Goal: Find specific page/section: Find specific page/section

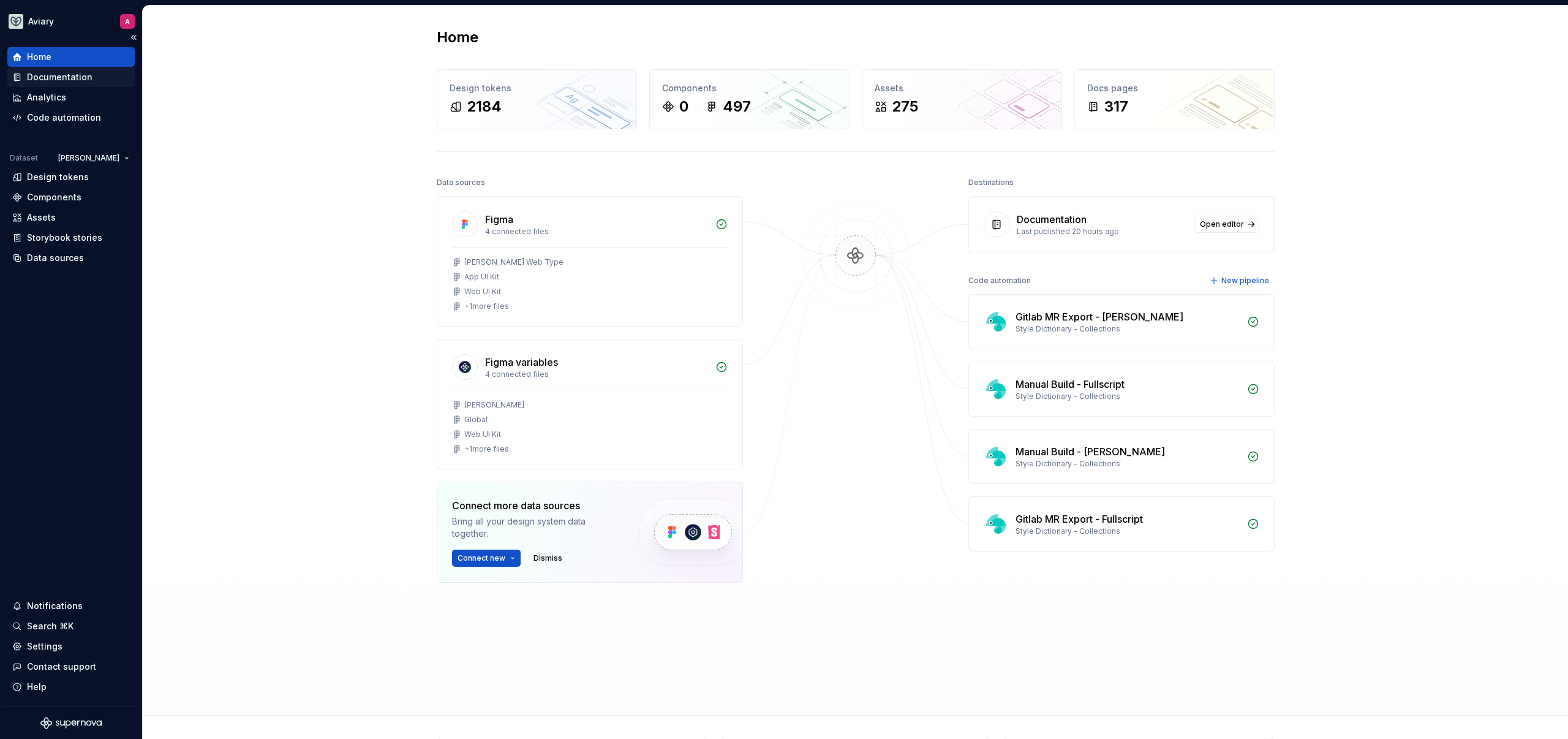
click at [68, 76] on div "Documentation" at bounding box center [59, 77] width 66 height 12
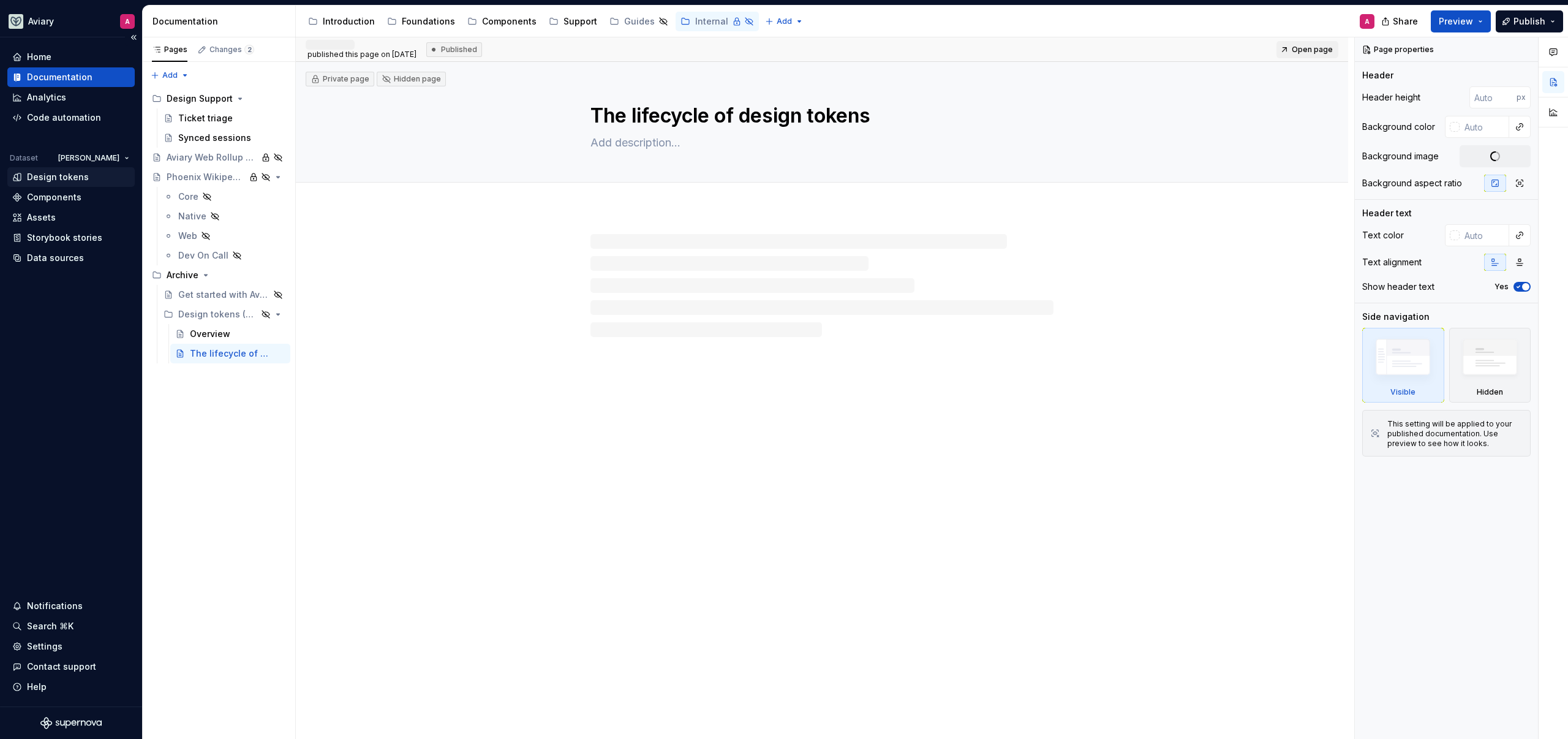
type textarea "*"
click at [70, 177] on div "Design tokens" at bounding box center [58, 177] width 62 height 12
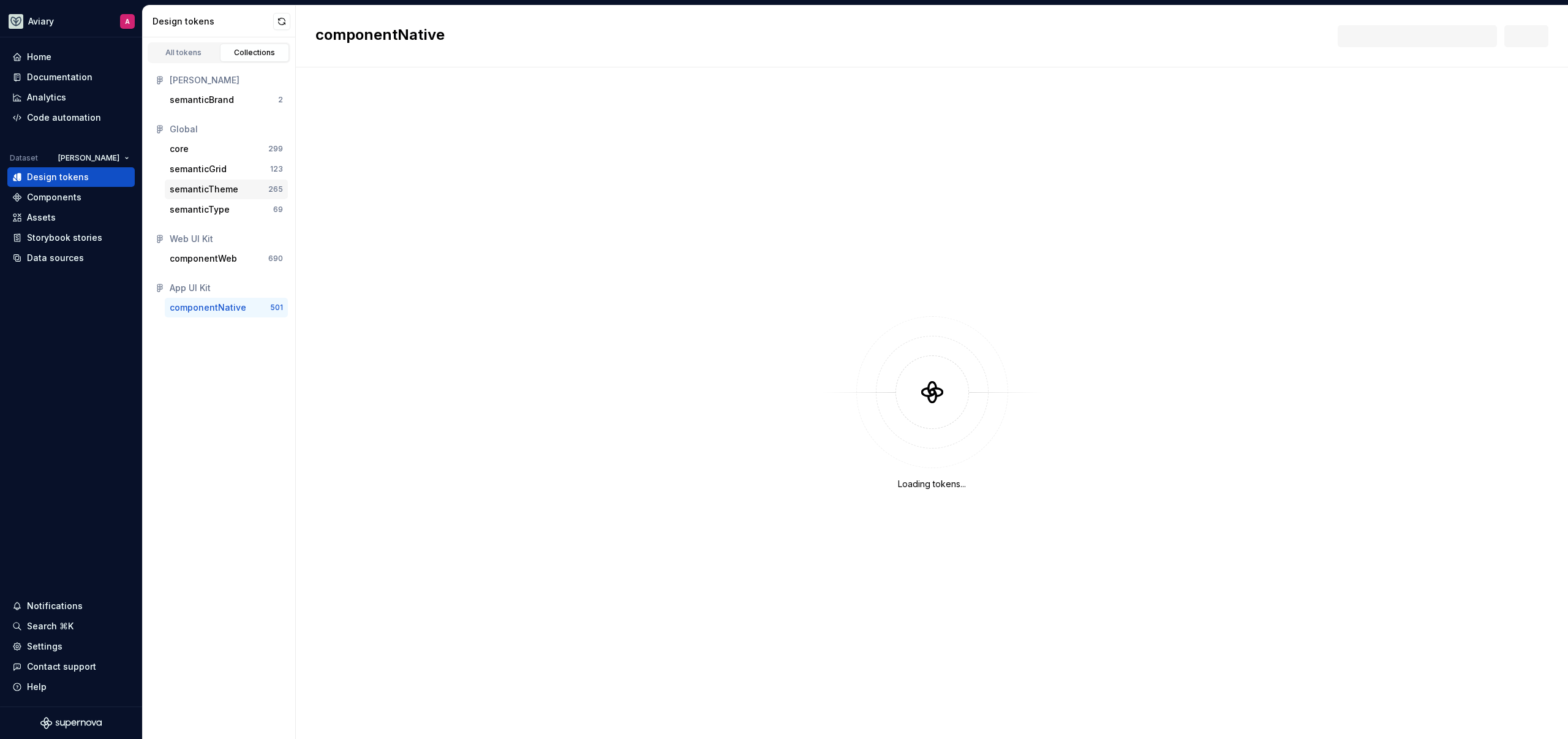
click at [229, 188] on div "semanticTheme" at bounding box center [204, 189] width 68 height 12
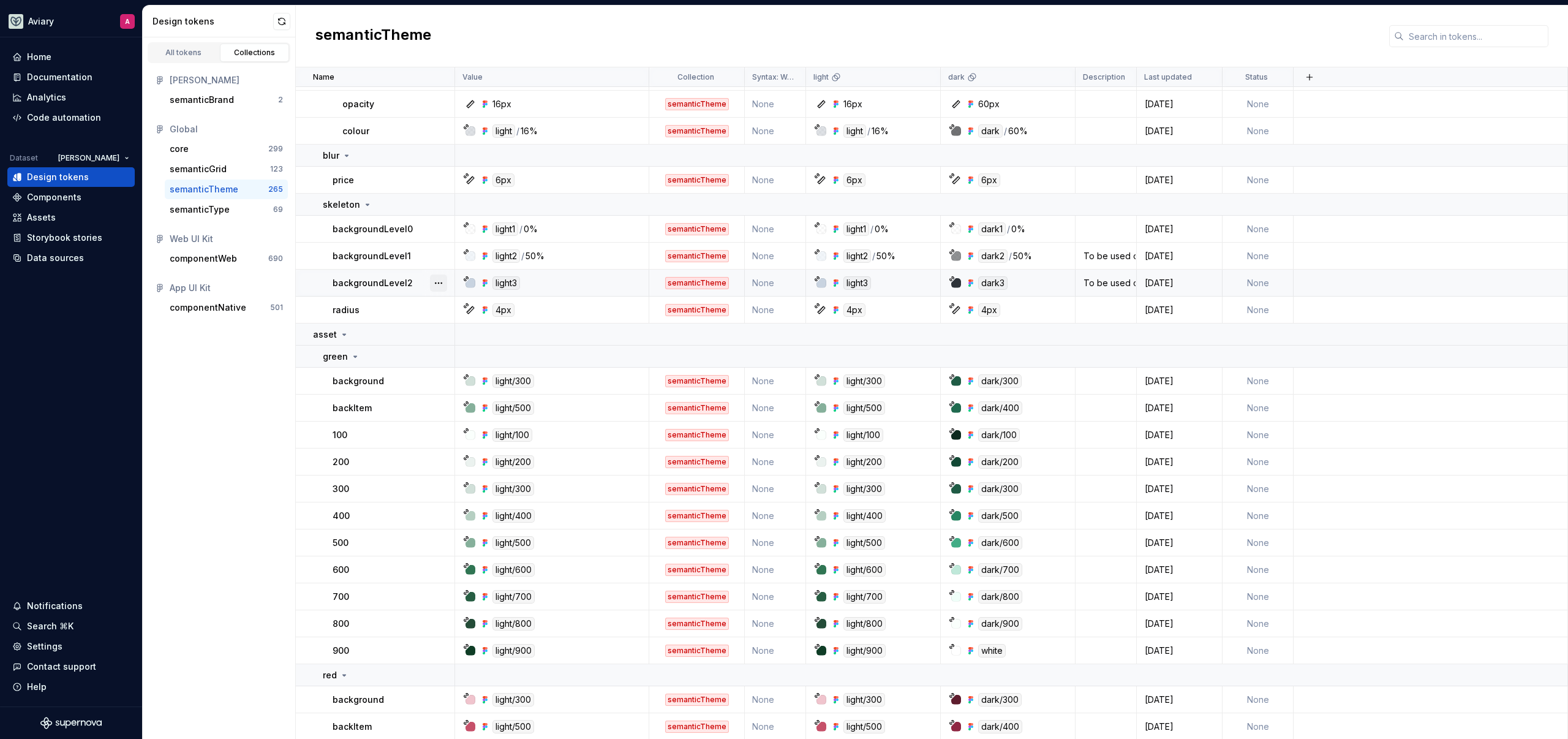
scroll to position [5775, 0]
